Goal: Transaction & Acquisition: Purchase product/service

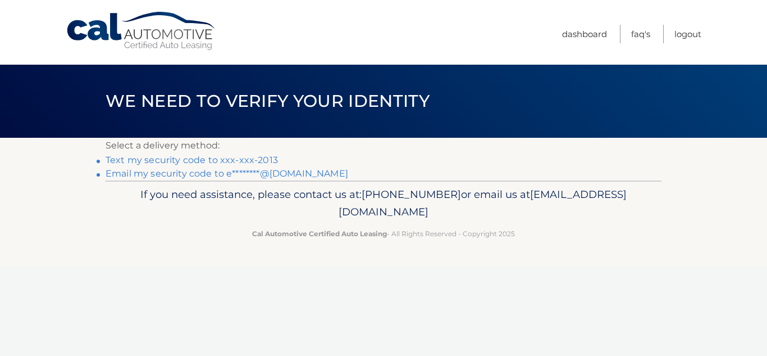
click at [230, 161] on link "Text my security code to xxx-xxx-2013" at bounding box center [192, 159] width 172 height 11
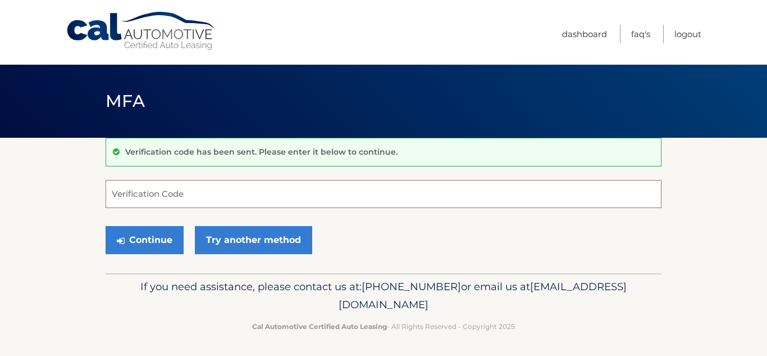
click at [234, 193] on input "Verification Code" at bounding box center [384, 194] width 556 height 28
type input "626740"
click at [106, 226] on button "Continue" at bounding box center [145, 240] width 78 height 28
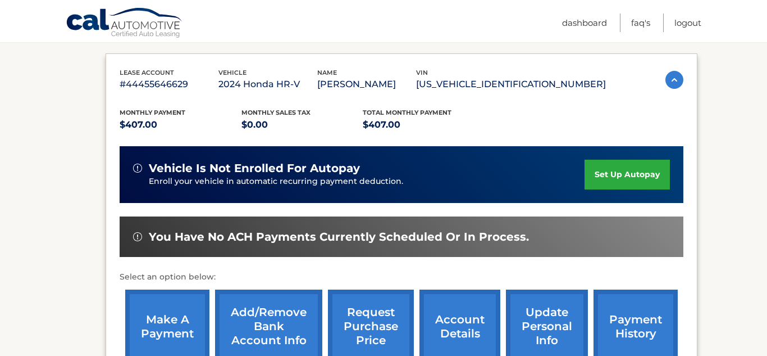
scroll to position [193, 0]
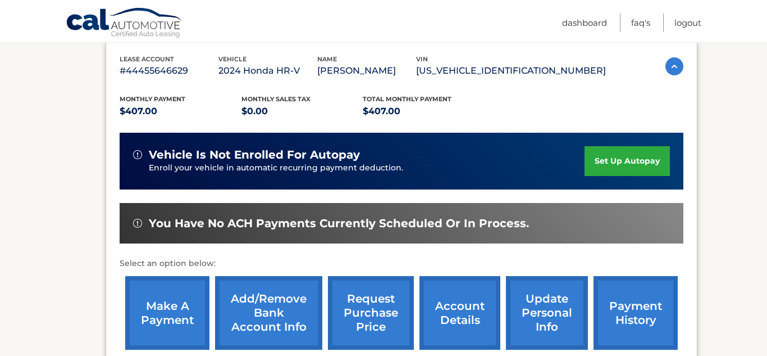
click at [162, 309] on link "make a payment" at bounding box center [167, 313] width 84 height 74
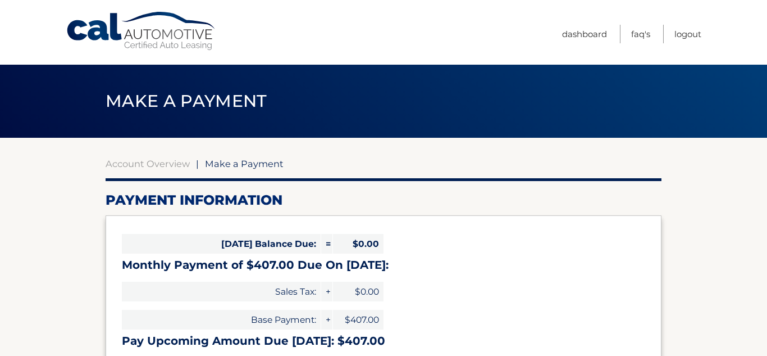
select select "MjUwNzUyNWEtN2Q1Yy00ZTBiLTkxNDMtMDQyZDI2NWJlNzMy"
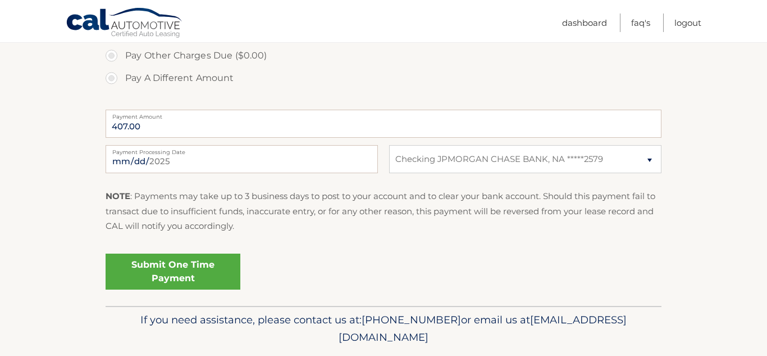
scroll to position [403, 0]
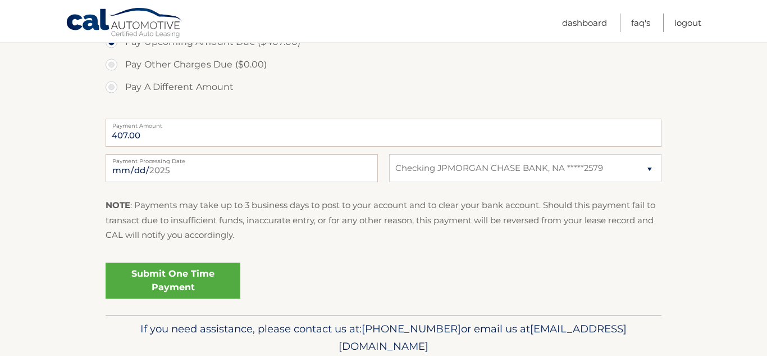
click at [210, 290] on link "Submit One Time Payment" at bounding box center [173, 280] width 135 height 36
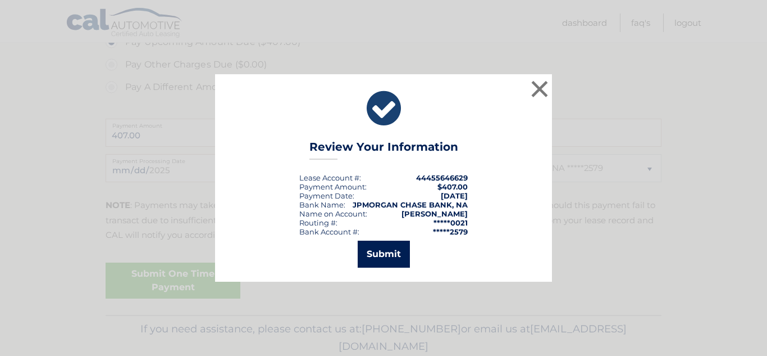
click at [395, 265] on button "Submit" at bounding box center [384, 253] width 52 height 27
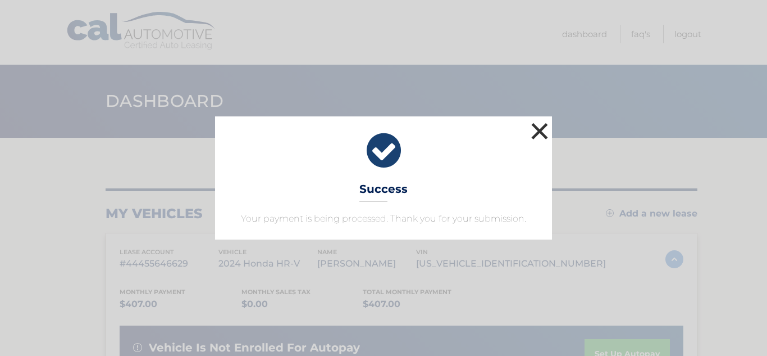
click at [539, 134] on button "×" at bounding box center [539, 131] width 22 height 22
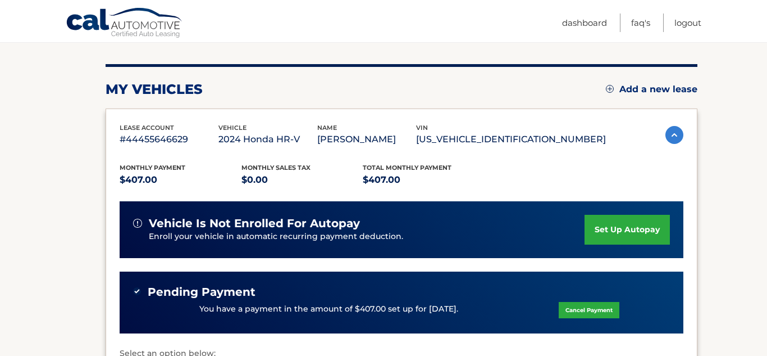
scroll to position [113, 0]
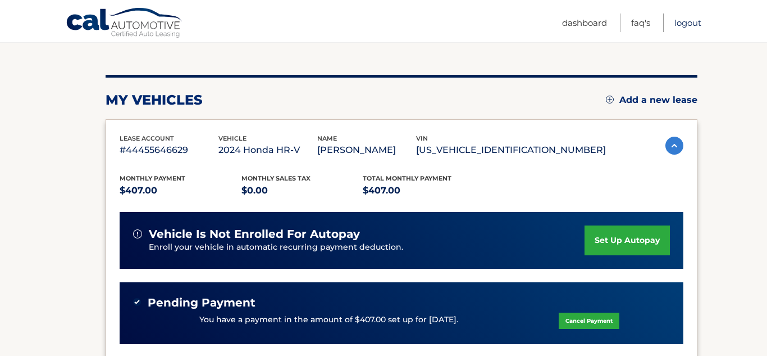
click at [684, 25] on link "Logout" at bounding box center [688, 22] width 27 height 19
